Goal: Book appointment/travel/reservation

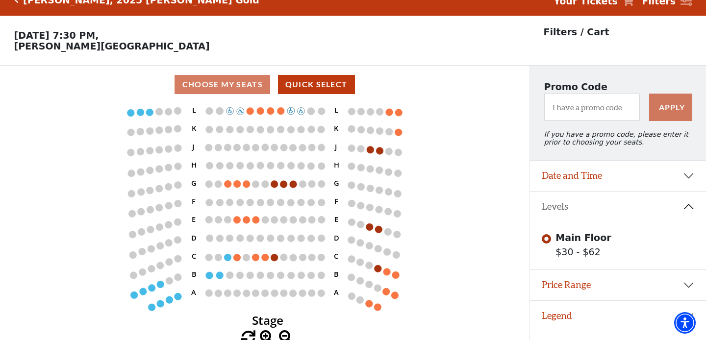
scroll to position [21, 0]
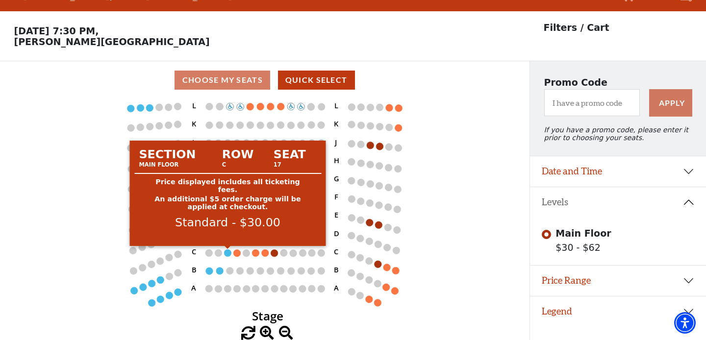
click at [228, 255] on circle at bounding box center [227, 253] width 7 height 7
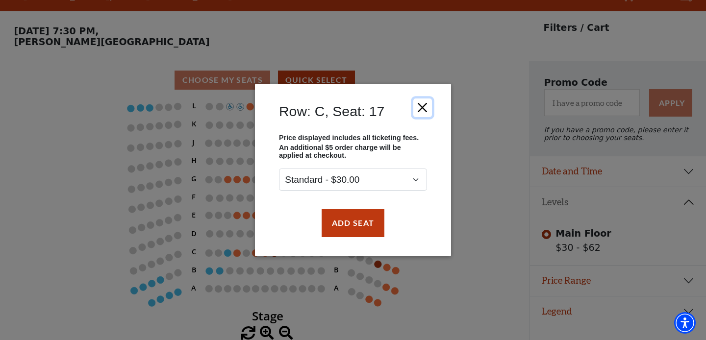
click at [421, 106] on button "Close" at bounding box center [422, 108] width 19 height 19
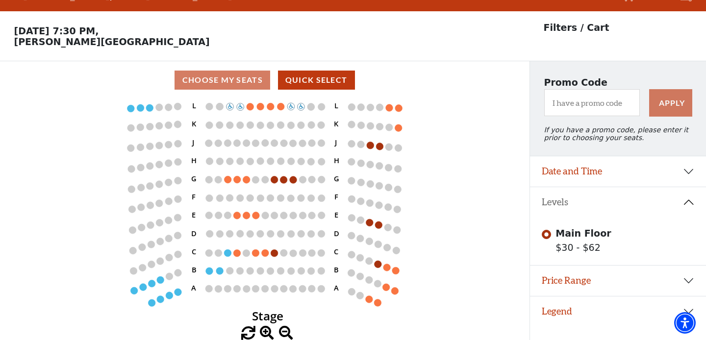
click at [209, 273] on circle at bounding box center [209, 271] width 7 height 7
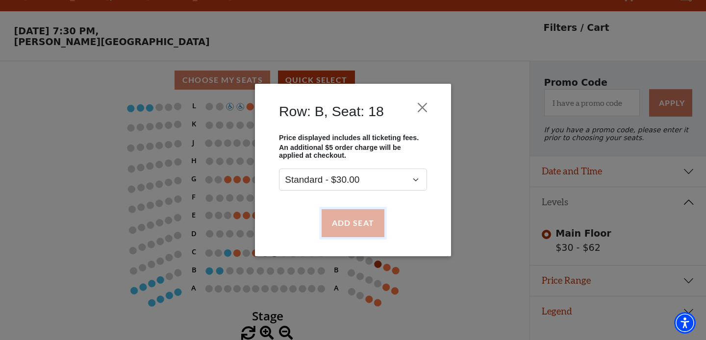
click at [342, 226] on button "Add Seat" at bounding box center [353, 222] width 63 height 27
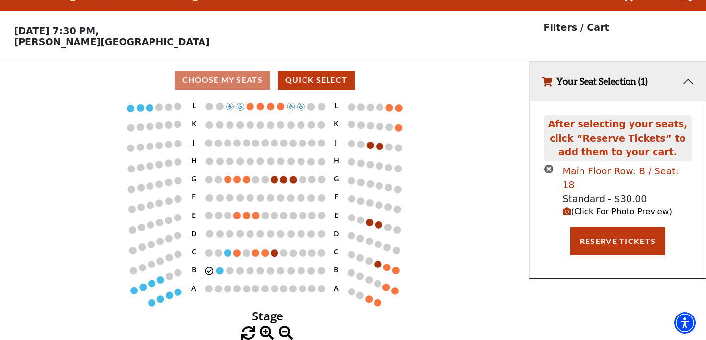
scroll to position [0, 0]
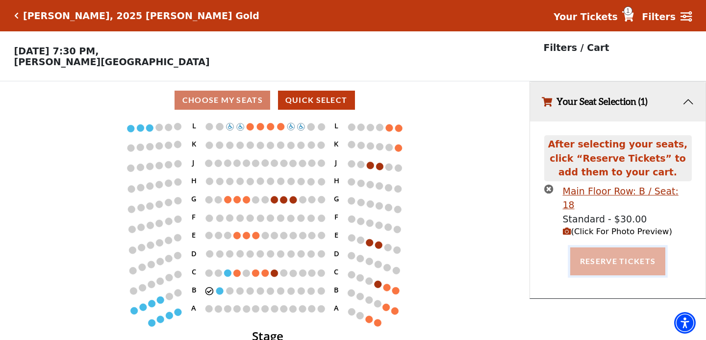
click at [608, 248] on button "Reserve Tickets" at bounding box center [617, 261] width 95 height 27
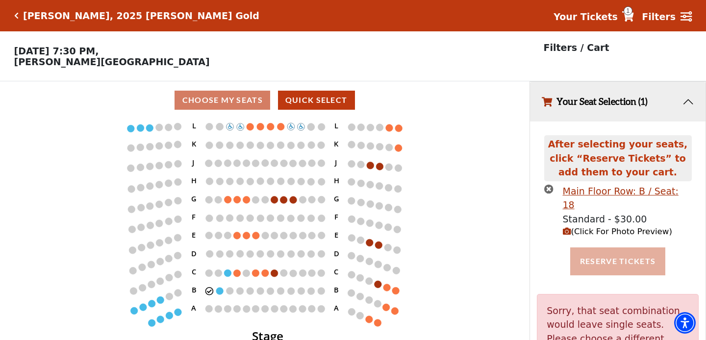
scroll to position [49, 0]
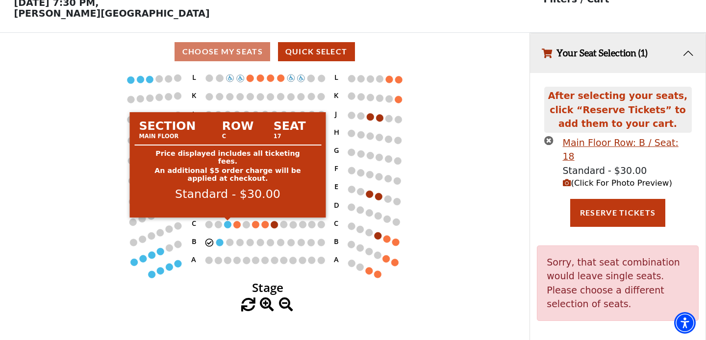
click at [225, 226] on circle at bounding box center [227, 224] width 7 height 7
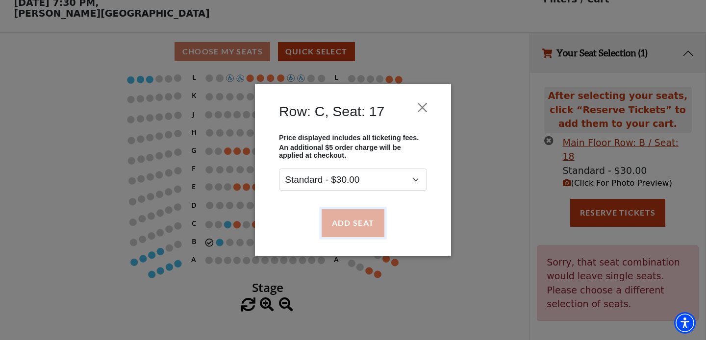
click at [353, 225] on button "Add Seat" at bounding box center [353, 222] width 63 height 27
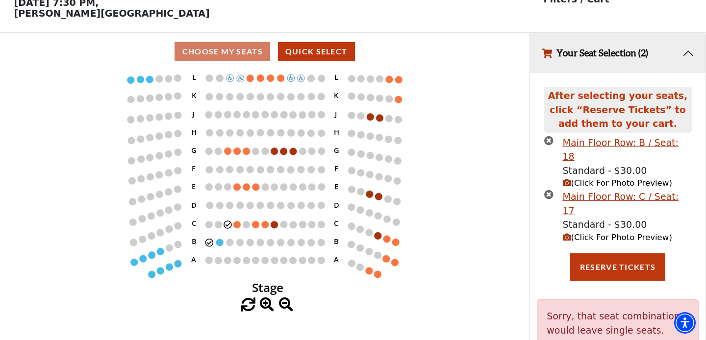
scroll to position [0, 0]
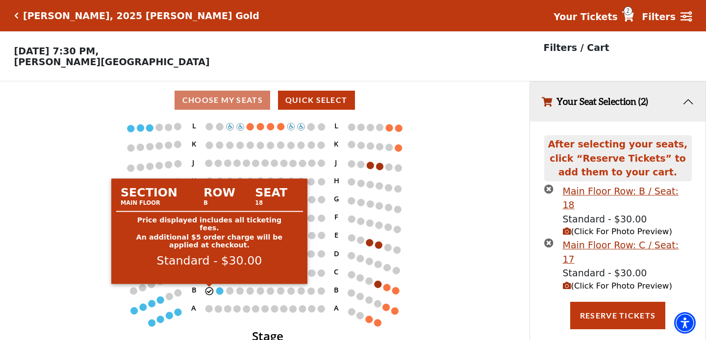
click at [210, 293] on circle at bounding box center [209, 291] width 7 height 7
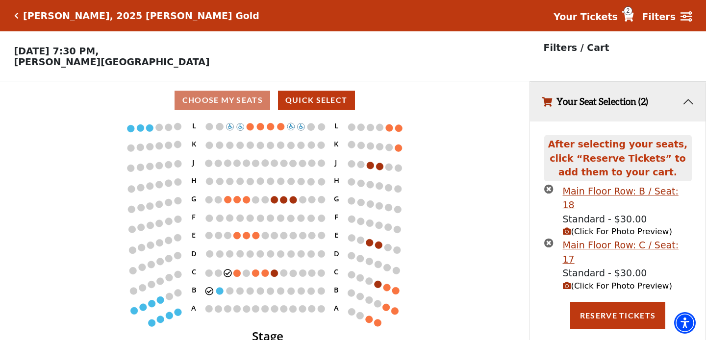
scroll to position [21, 0]
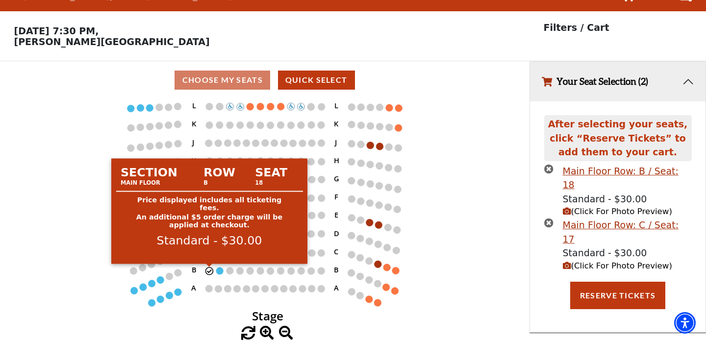
click at [206, 270] on circle at bounding box center [209, 271] width 7 height 7
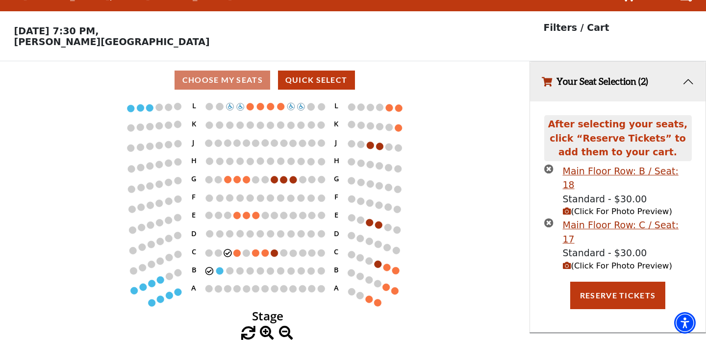
click at [313, 168] on icon "Stage L K J H G F E D C B A L K J H G F E D C B A" at bounding box center [264, 213] width 477 height 228
click at [226, 255] on circle at bounding box center [227, 253] width 7 height 7
click at [358, 237] on circle at bounding box center [361, 238] width 7 height 7
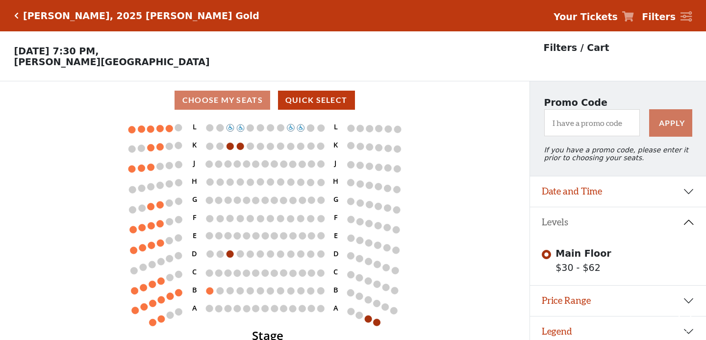
scroll to position [21, 0]
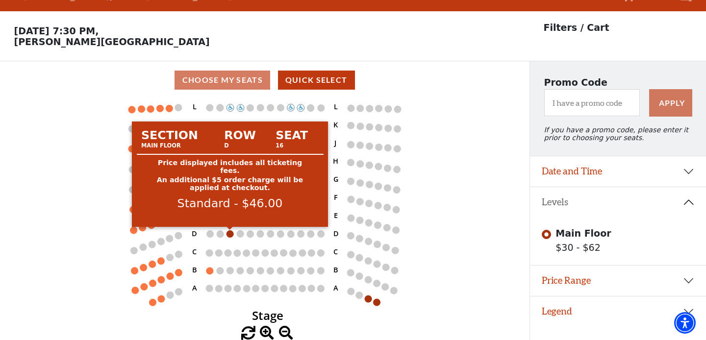
click at [229, 235] on circle at bounding box center [230, 233] width 7 height 7
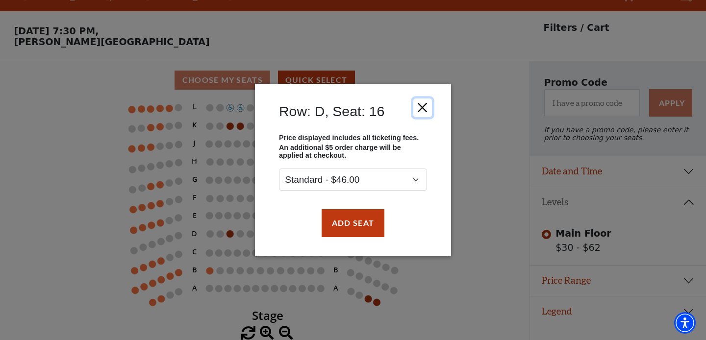
click at [419, 104] on button "Close" at bounding box center [422, 108] width 19 height 19
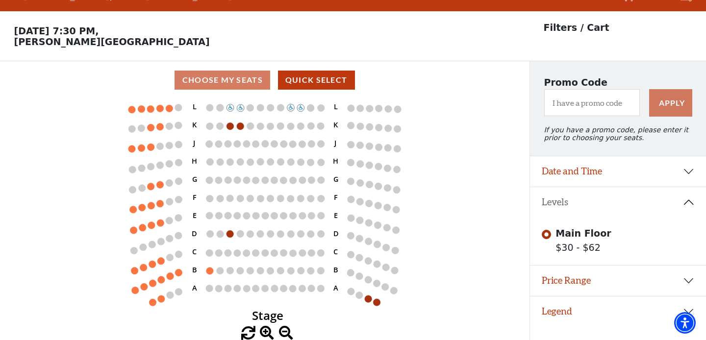
click at [214, 274] on icon "Stage L K J H G F E D C B A L K J H G F E D C B A" at bounding box center [264, 213] width 477 height 228
click at [205, 273] on icon "Stage L K J H G F E D C B A L K J H G F E D C B A" at bounding box center [264, 213] width 477 height 228
click at [210, 273] on circle at bounding box center [209, 271] width 7 height 7
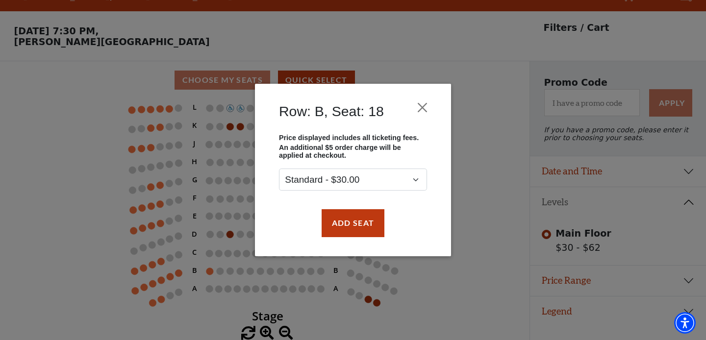
click at [434, 102] on div "Row: B, Seat: 18" at bounding box center [353, 114] width 167 height 40
click at [429, 107] on button "Close" at bounding box center [422, 108] width 19 height 19
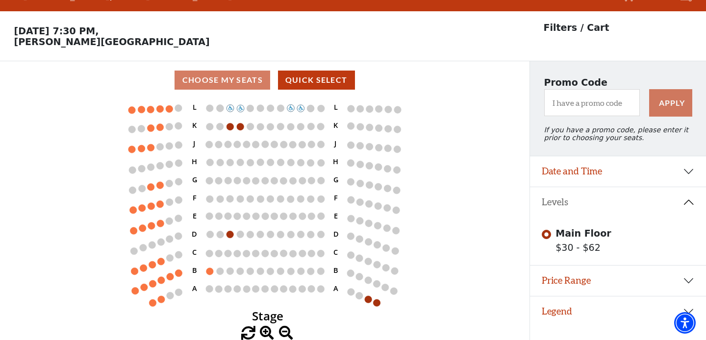
scroll to position [0, 0]
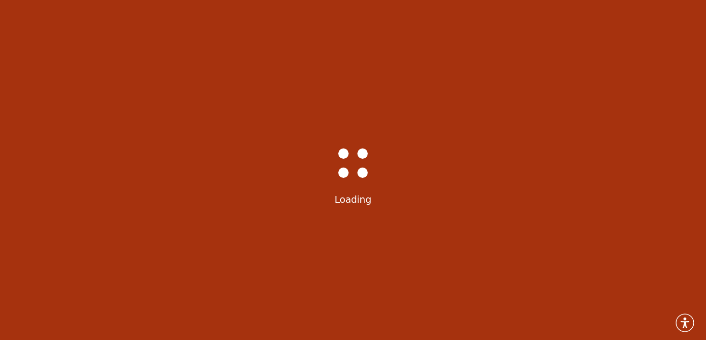
scroll to position [21, 0]
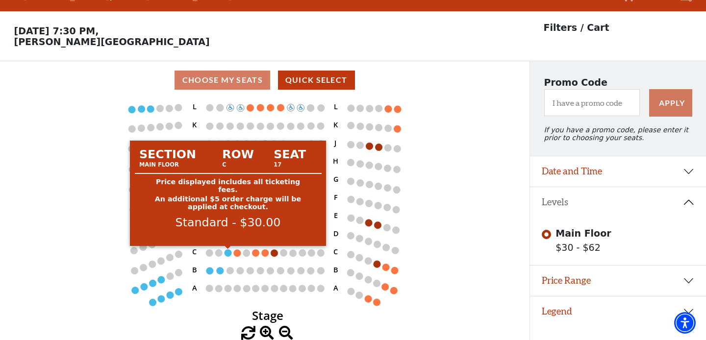
click at [227, 252] on circle at bounding box center [228, 253] width 7 height 7
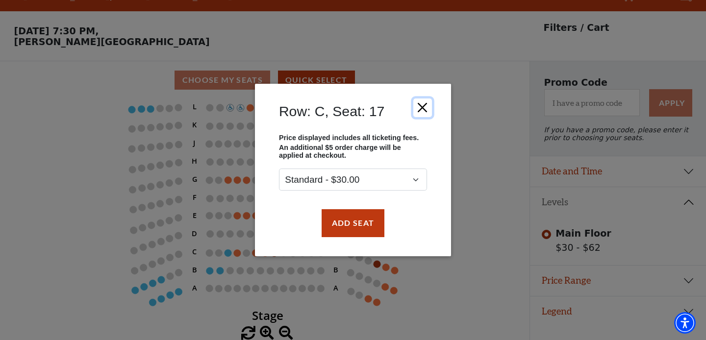
click at [423, 105] on button "Close" at bounding box center [422, 108] width 19 height 19
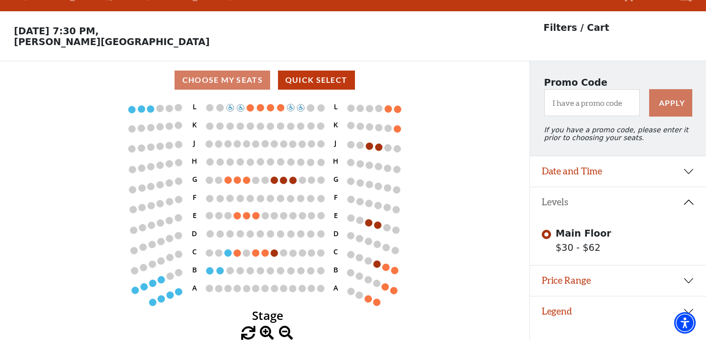
click at [264, 333] on span at bounding box center [267, 334] width 14 height 14
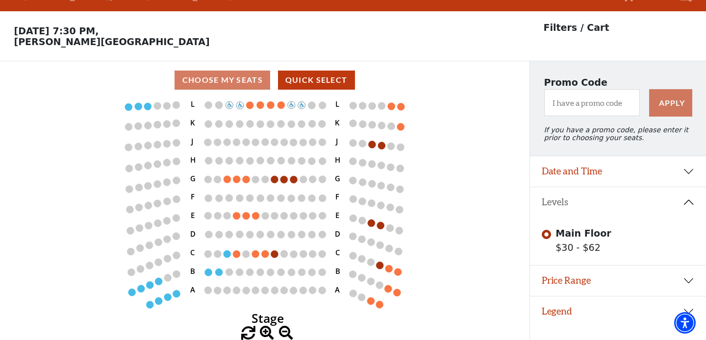
click at [264, 333] on span at bounding box center [267, 334] width 14 height 14
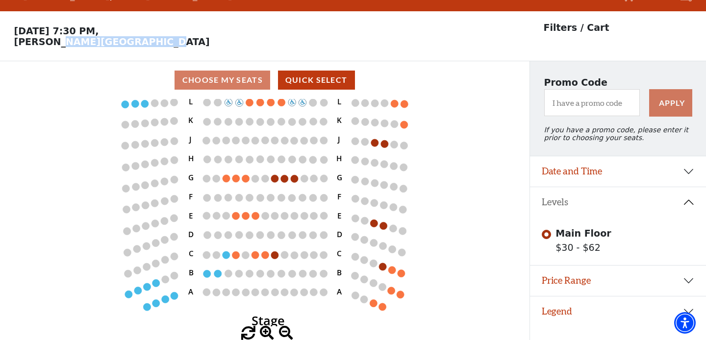
drag, startPoint x: 114, startPoint y: 47, endPoint x: 12, endPoint y: 39, distance: 102.8
click at [11, 39] on p "Wednesday, October 1 at 7:30 PM, Kimbell Art Museum" at bounding box center [265, 37] width 530 height 22
copy p "[PERSON_NAME][GEOGRAPHIC_DATA]"
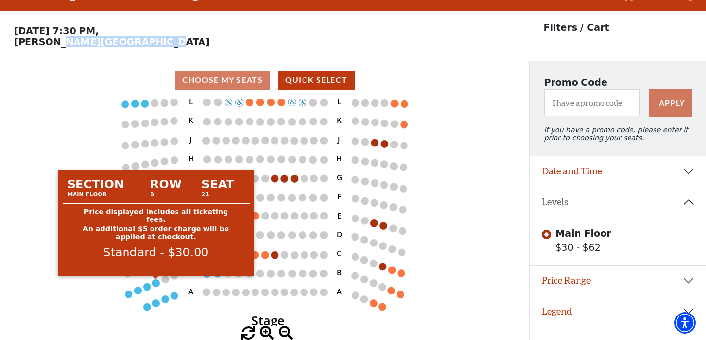
click at [156, 285] on circle at bounding box center [156, 283] width 7 height 7
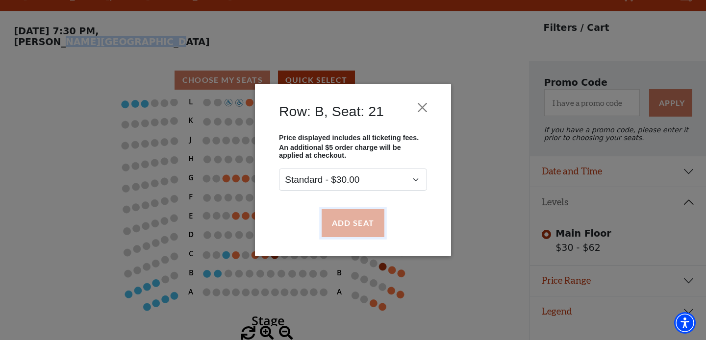
click at [348, 226] on button "Add Seat" at bounding box center [353, 222] width 63 height 27
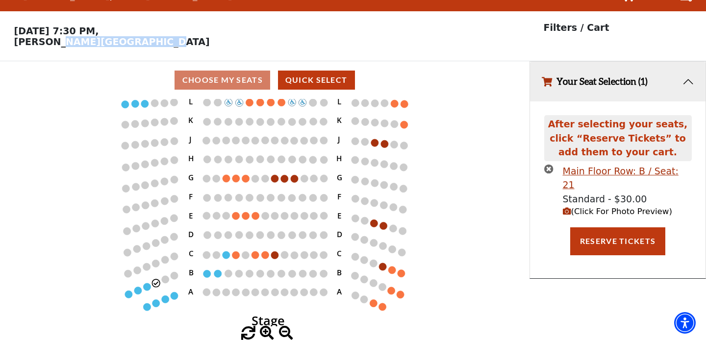
scroll to position [0, 0]
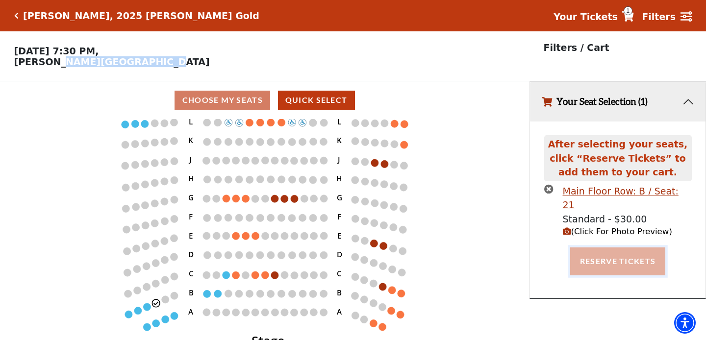
click at [596, 248] on button "Reserve Tickets" at bounding box center [617, 261] width 95 height 27
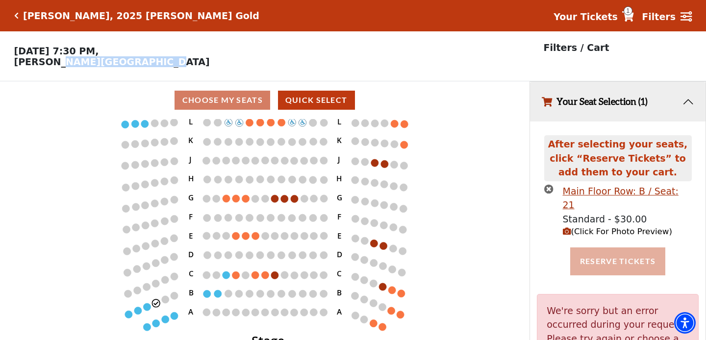
scroll to position [49, 0]
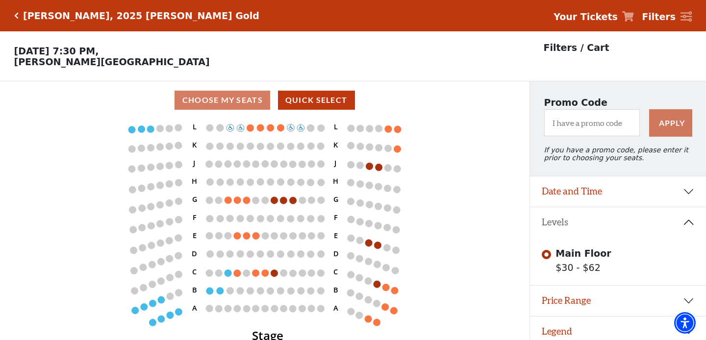
scroll to position [21, 0]
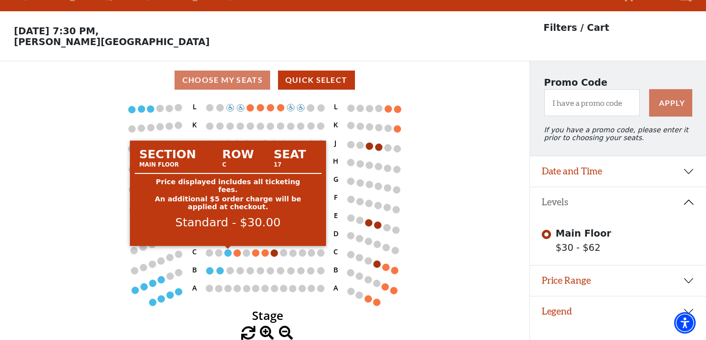
click at [228, 255] on circle at bounding box center [228, 253] width 7 height 7
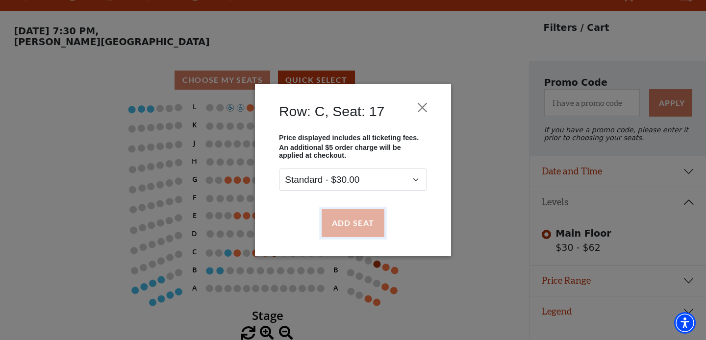
click at [346, 224] on button "Add Seat" at bounding box center [353, 222] width 63 height 27
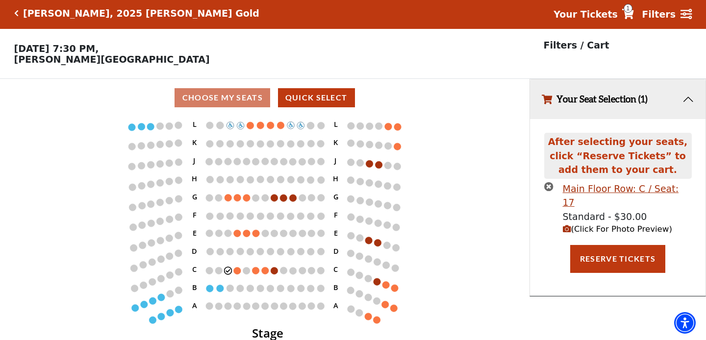
scroll to position [0, 0]
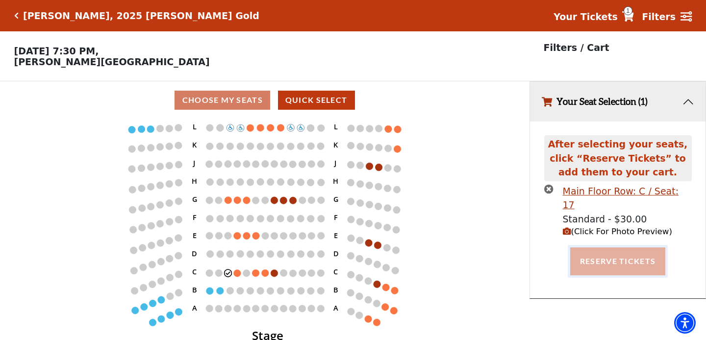
click at [616, 248] on button "Reserve Tickets" at bounding box center [617, 261] width 95 height 27
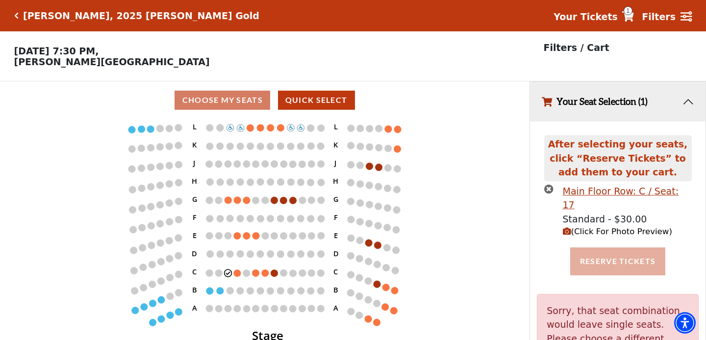
scroll to position [49, 0]
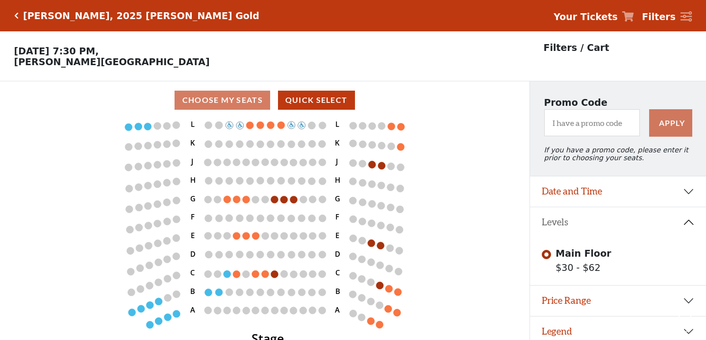
scroll to position [21, 0]
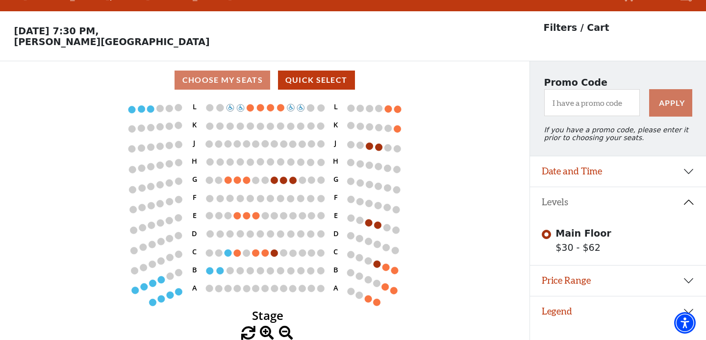
click at [322, 67] on div "Choose My Seats Quick Select" at bounding box center [265, 80] width 530 height 38
click at [316, 74] on button "Quick Select" at bounding box center [316, 80] width 77 height 19
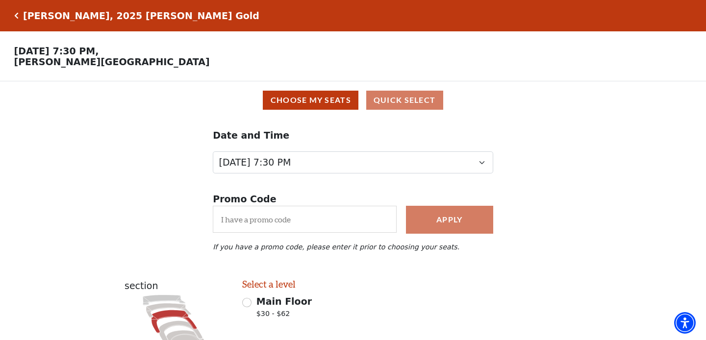
scroll to position [63, 0]
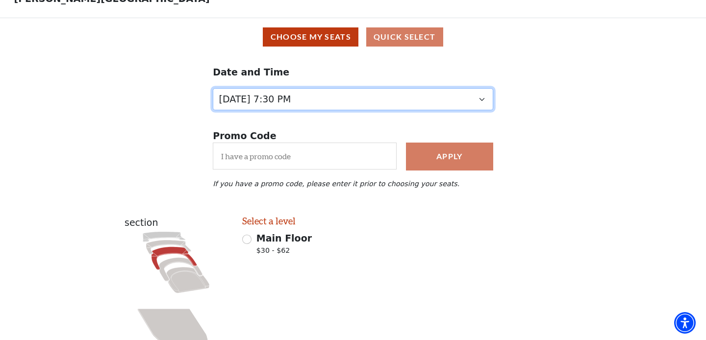
click at [331, 99] on select "Wednesday, October 1 at 7:30 PM Thursday, October 2 at 7:30 PM" at bounding box center [353, 99] width 281 height 22
click at [213, 89] on select "Wednesday, October 1 at 7:30 PM Thursday, October 2 at 7:30 PM" at bounding box center [353, 99] width 281 height 22
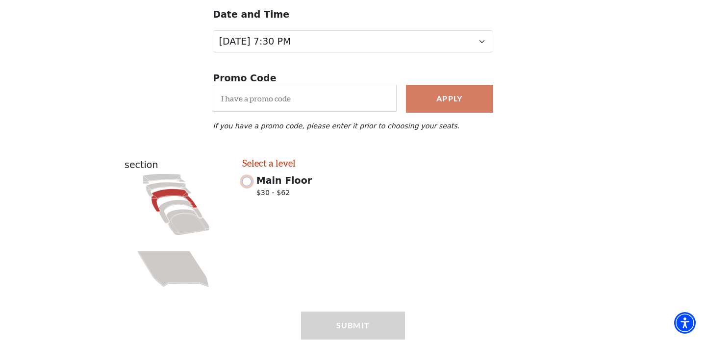
click at [249, 185] on input "Main Floor $30 - $62" at bounding box center [246, 181] width 9 height 9
radio input "true"
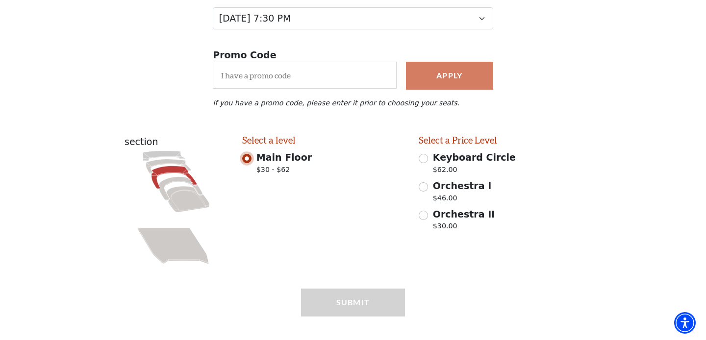
scroll to position [159, 0]
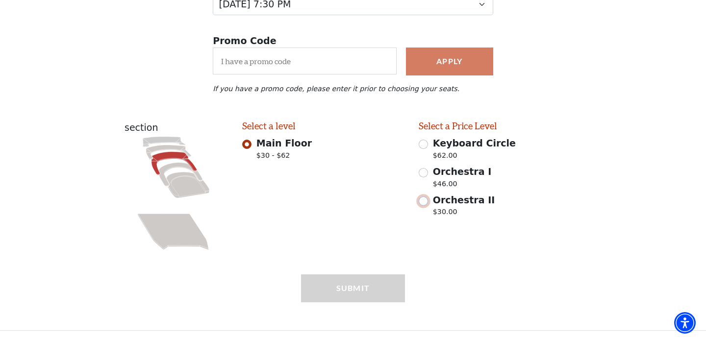
click at [426, 201] on input "Orchestra II $30.00" at bounding box center [423, 201] width 9 height 9
radio input "true"
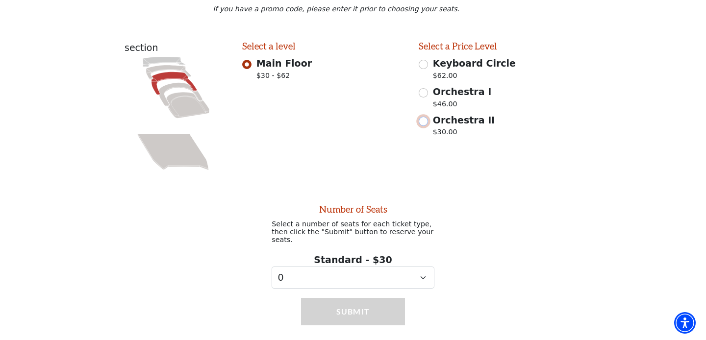
scroll to position [256, 0]
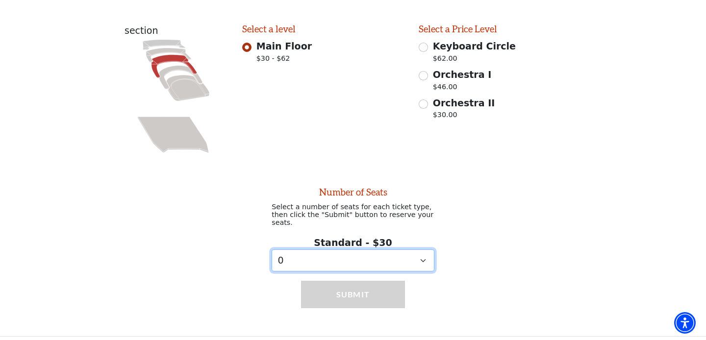
click at [397, 257] on select "0 1 2 3 4 5 6 7 8 9" at bounding box center [353, 261] width 163 height 22
select select "1"
click at [272, 250] on select "0 1 2 3 4 5 6 7 8 9" at bounding box center [353, 261] width 163 height 22
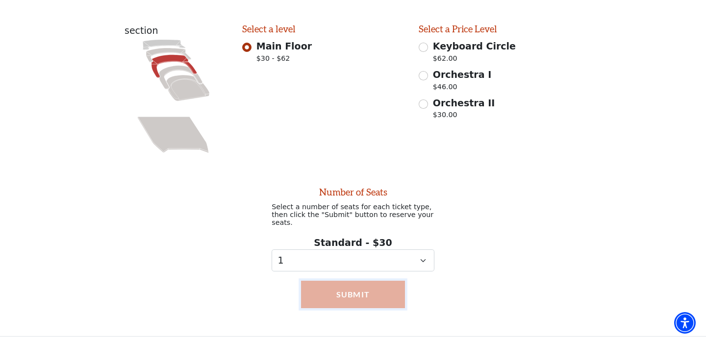
click at [376, 287] on button "Submit" at bounding box center [353, 294] width 104 height 27
